Goal: Navigation & Orientation: Find specific page/section

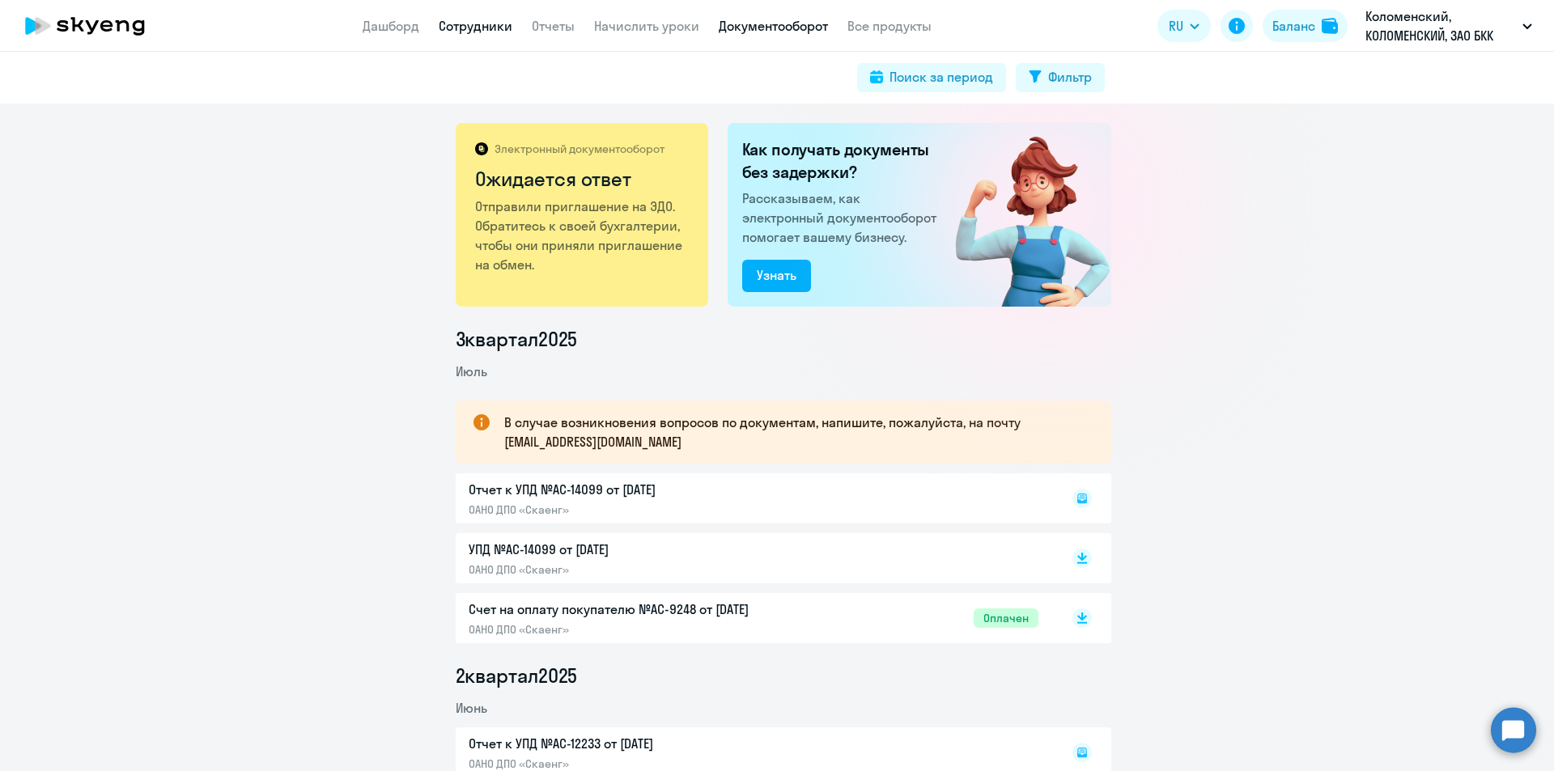
click at [455, 30] on link "Сотрудники" at bounding box center [476, 26] width 74 height 16
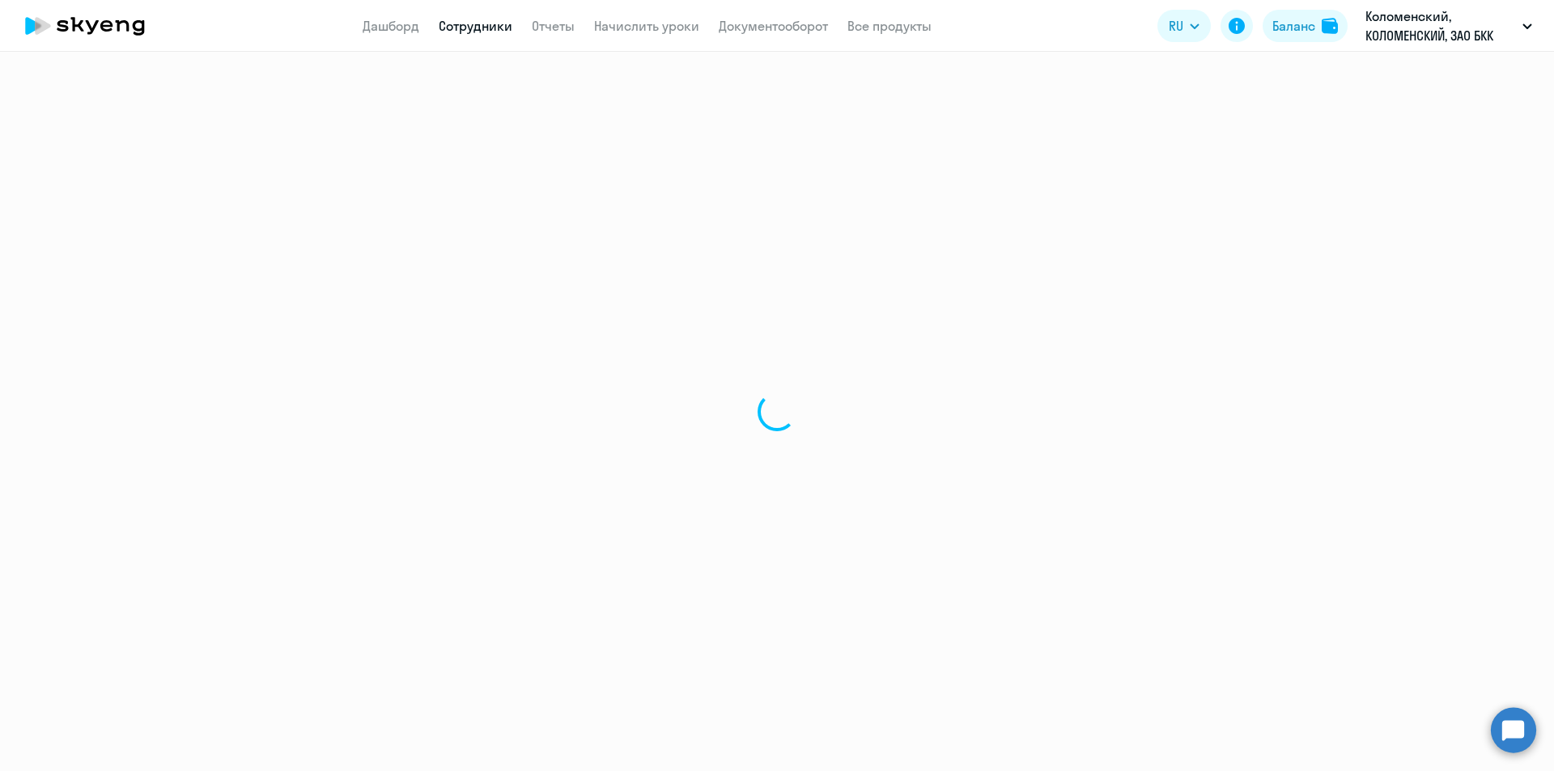
select select "30"
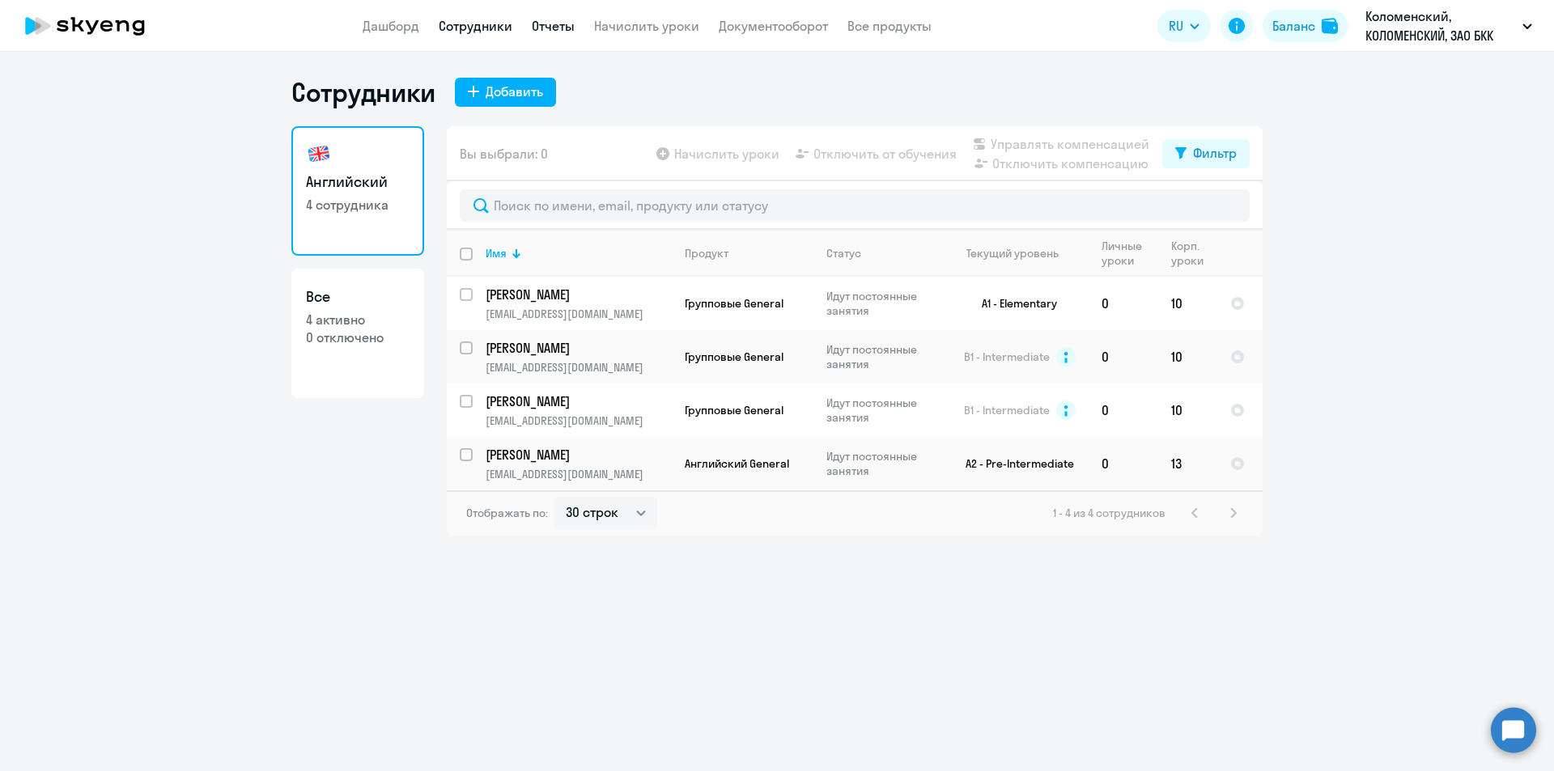
click at [550, 19] on link "Отчеты" at bounding box center [553, 26] width 43 height 16
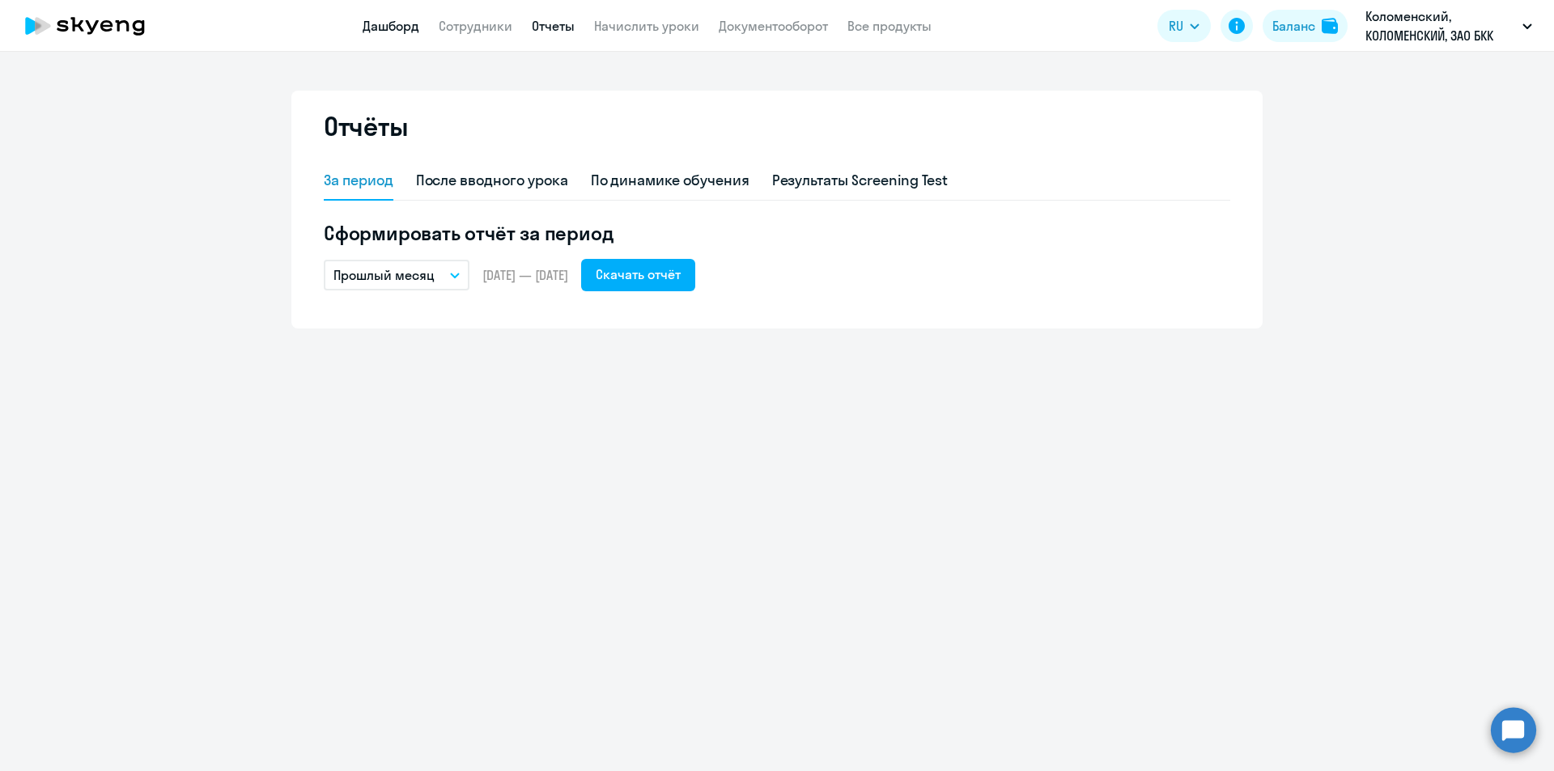
click at [406, 11] on app-header "Дашборд Сотрудники Отчеты Начислить уроки Документооборот Все продукты Дашборд …" at bounding box center [777, 26] width 1554 height 52
click at [396, 32] on link "Дашборд" at bounding box center [391, 26] width 57 height 16
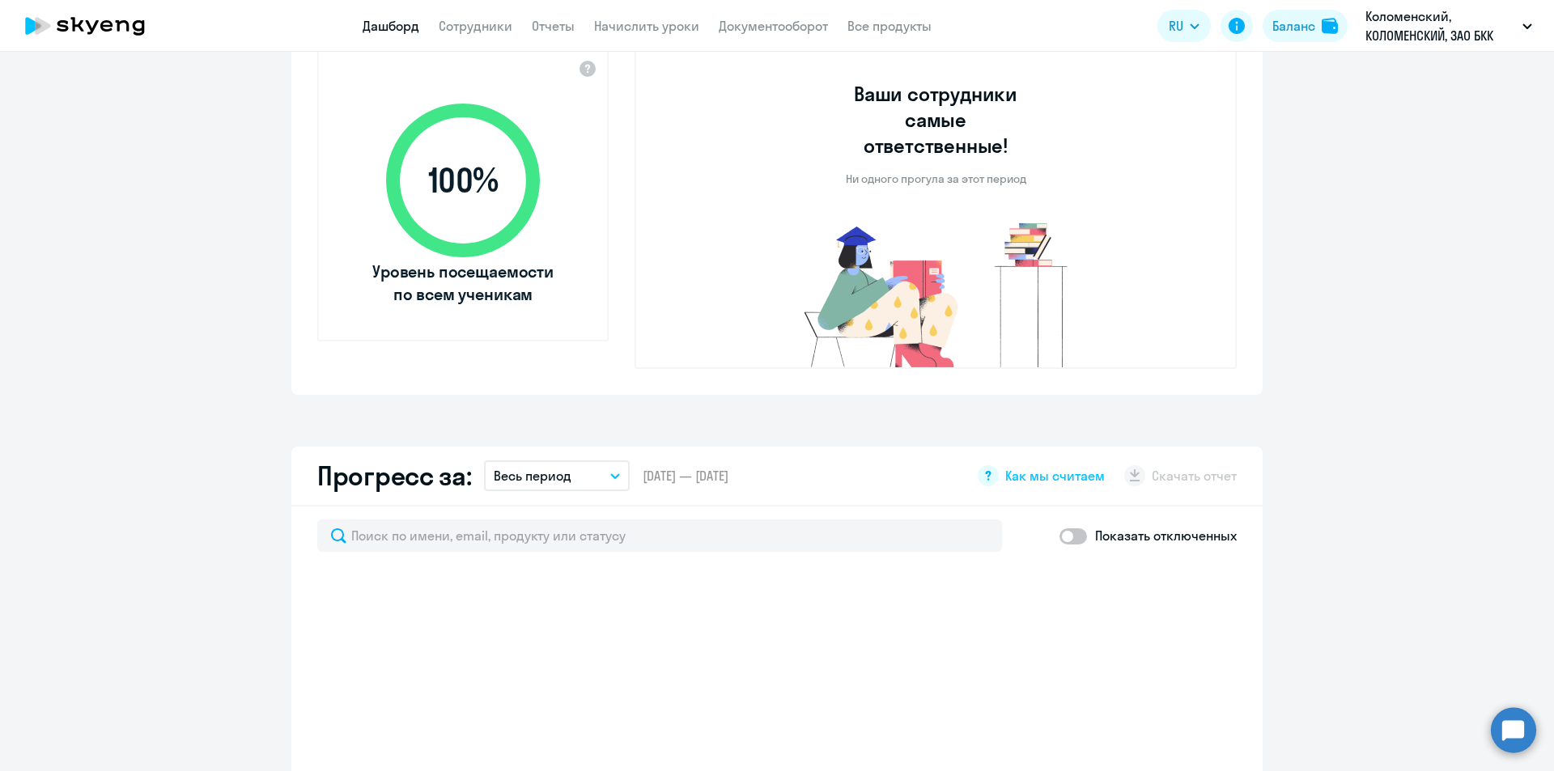
select select "30"
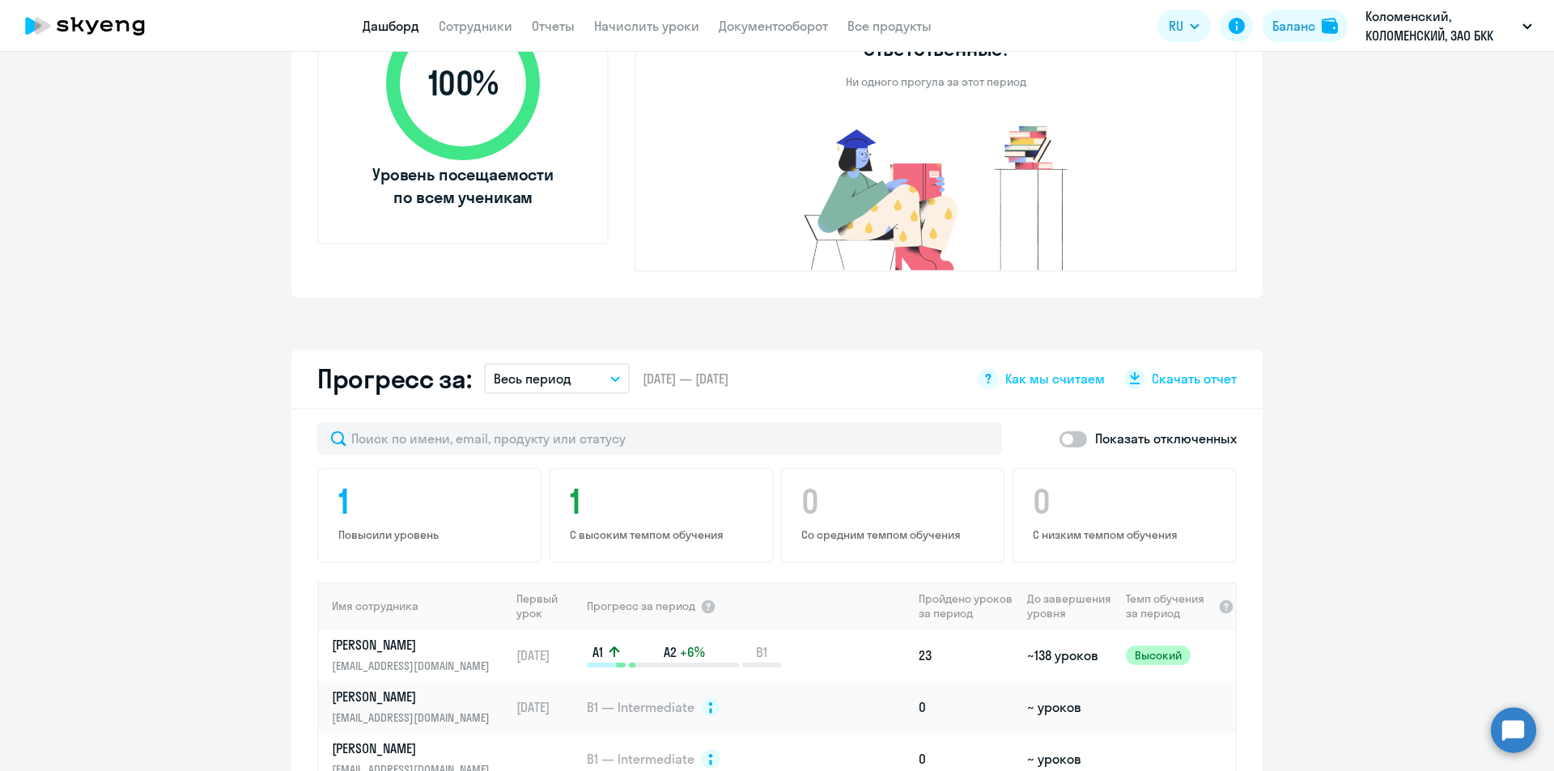
scroll to position [97, 0]
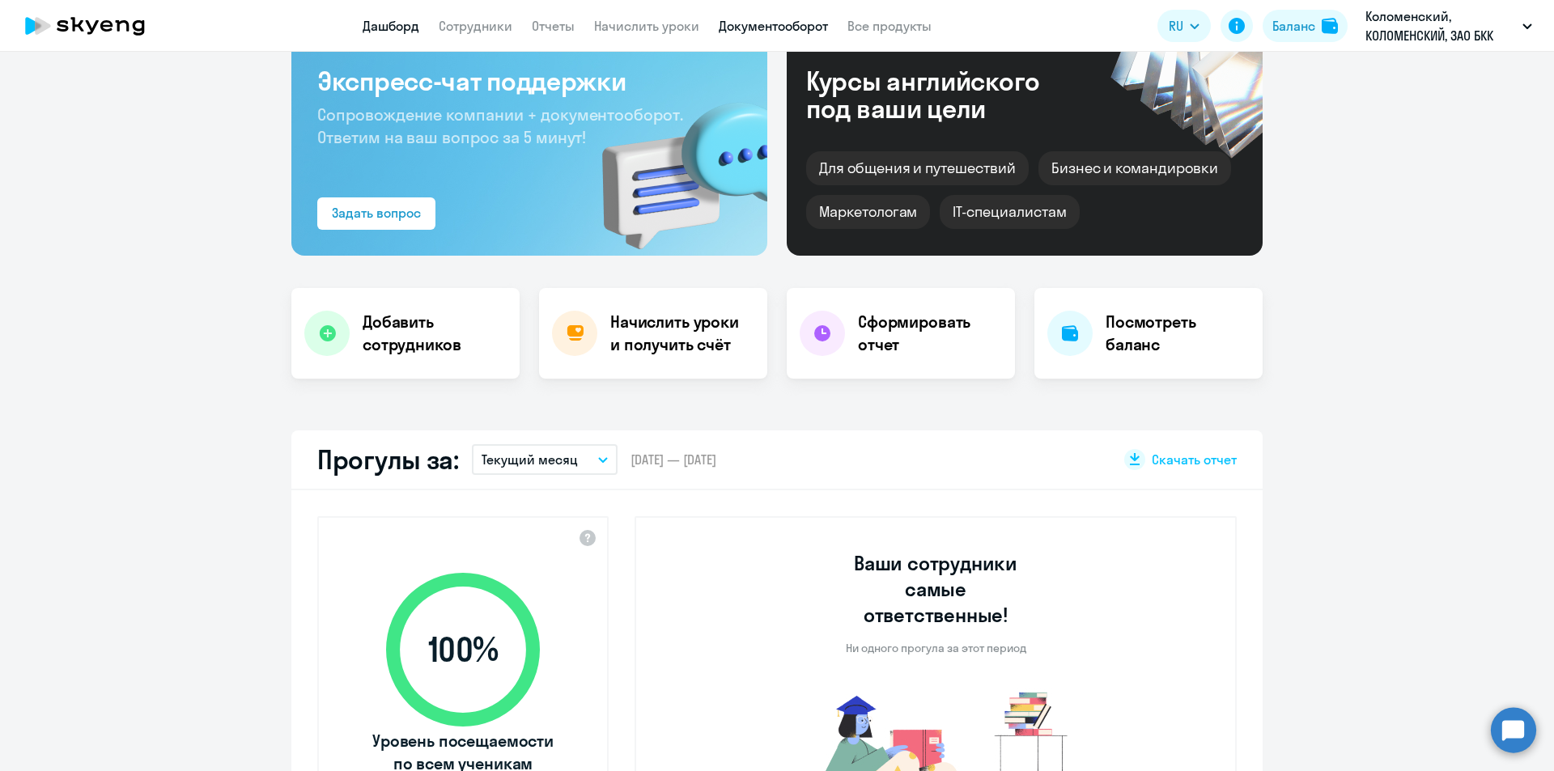
click at [803, 21] on link "Документооборот" at bounding box center [773, 26] width 109 height 16
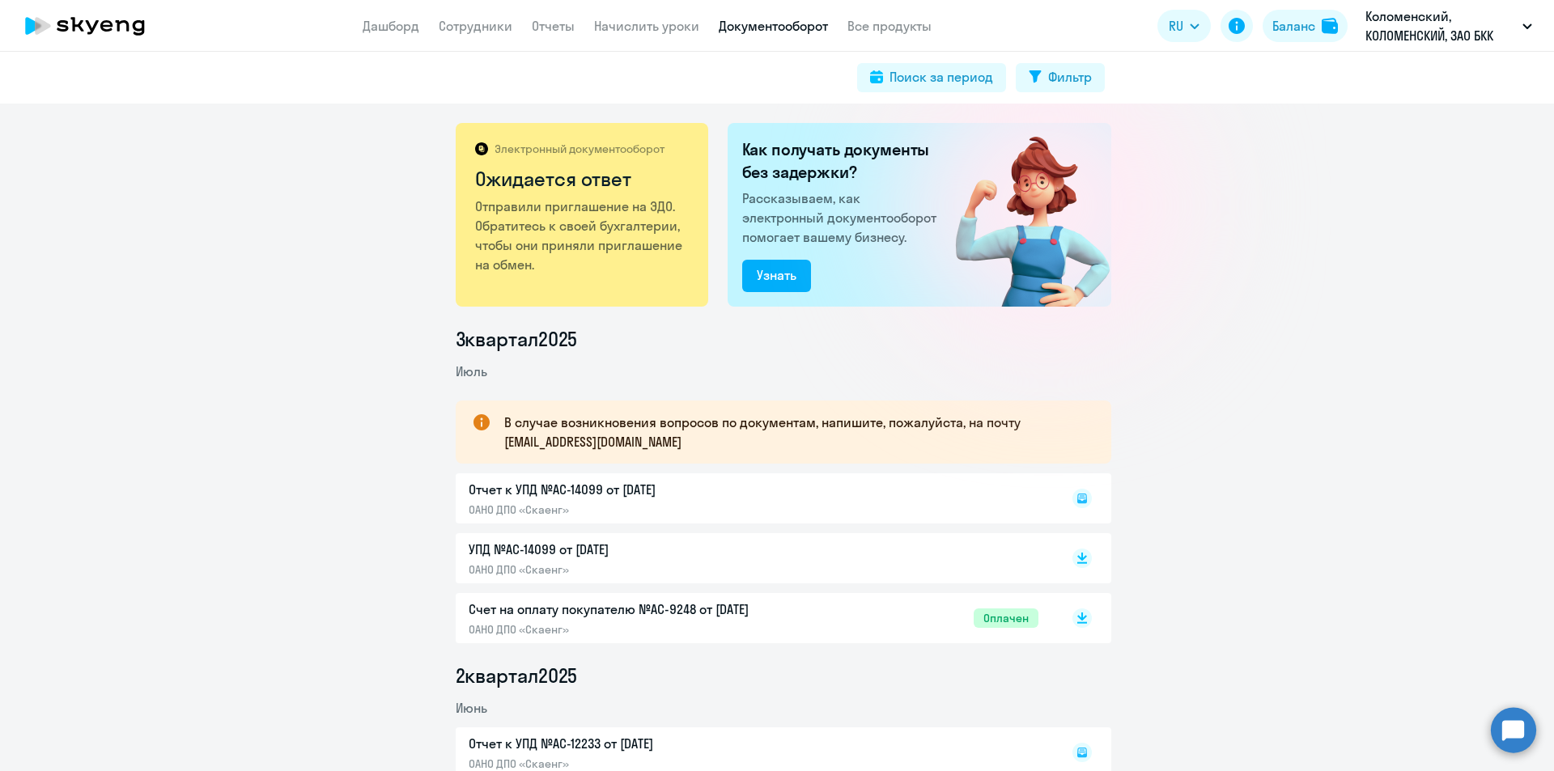
click at [591, 553] on p "УПД №AC-14099 от [DATE]" at bounding box center [639, 549] width 340 height 19
